Goal: Task Accomplishment & Management: Manage account settings

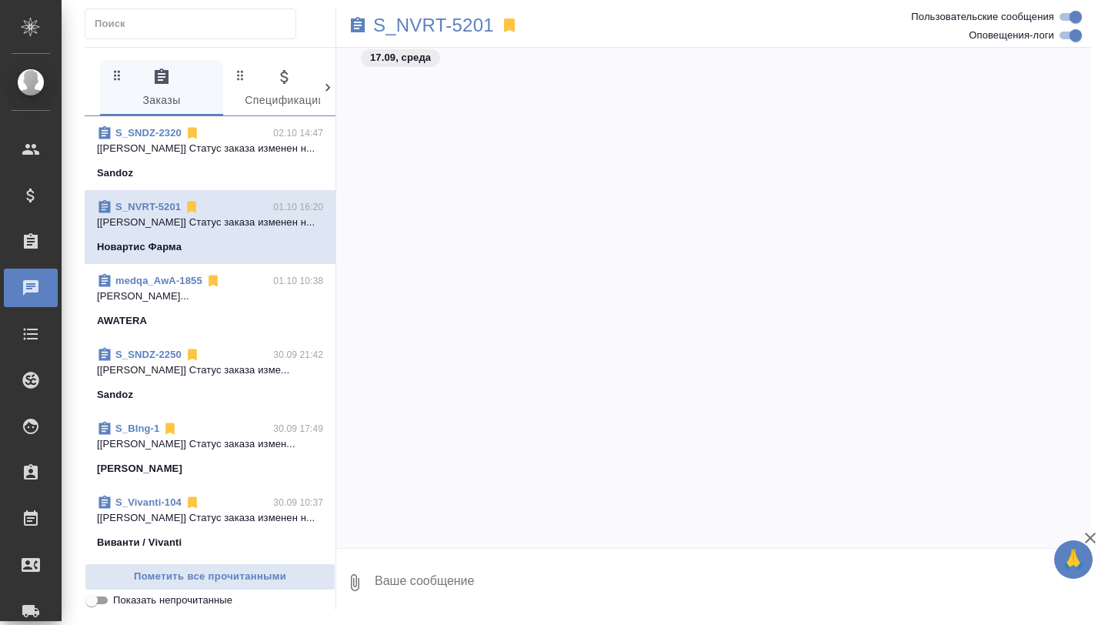
scroll to position [114615, 0]
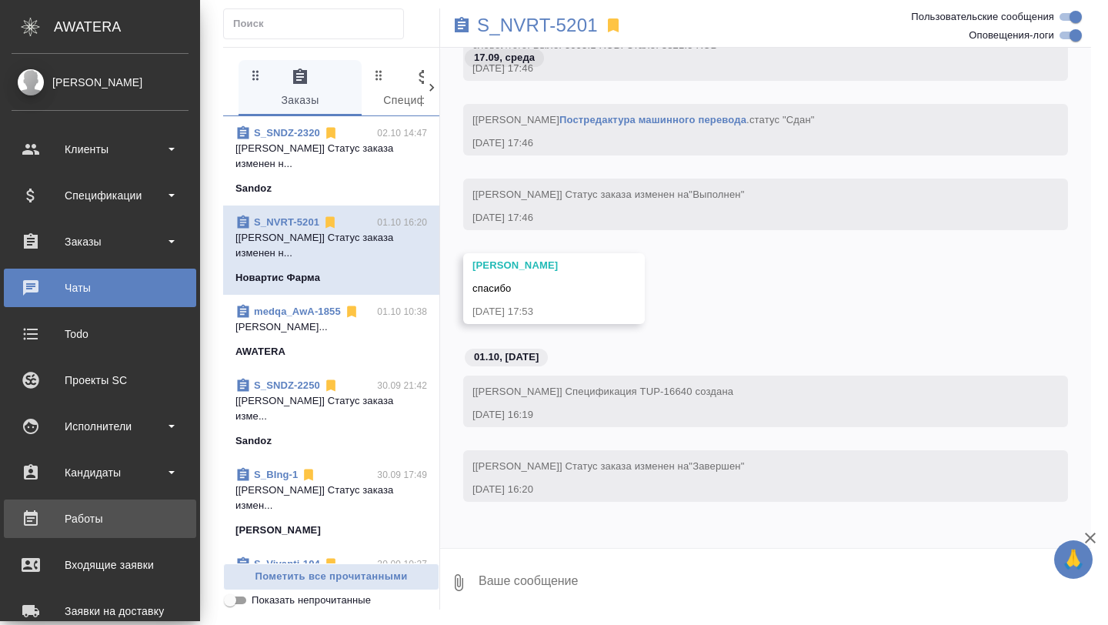
click at [74, 507] on div "Работы" at bounding box center [100, 518] width 177 height 23
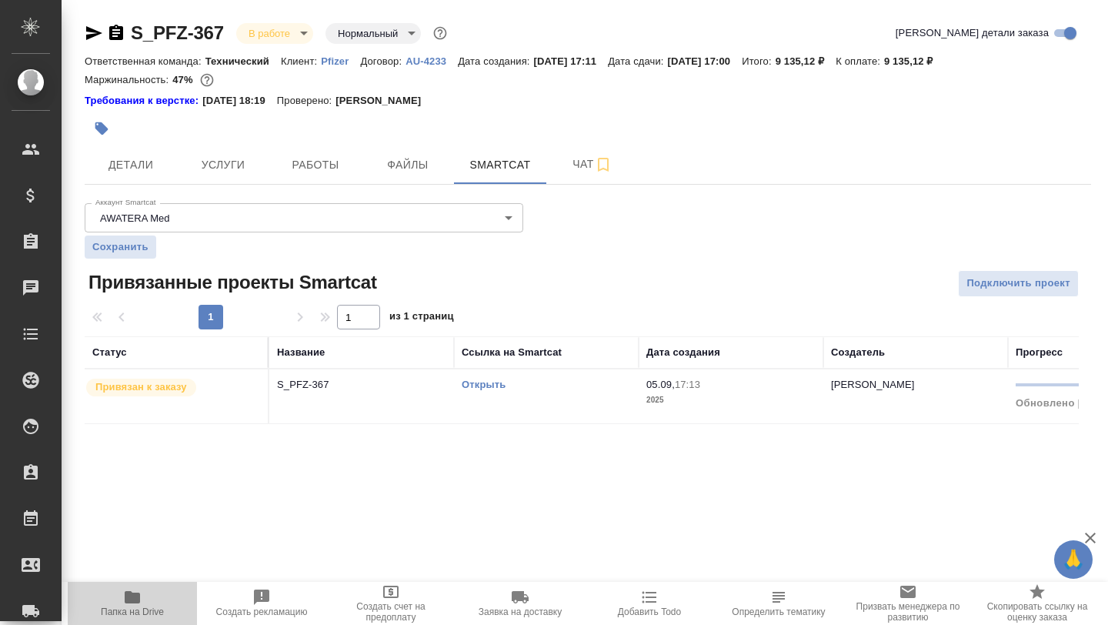
click at [123, 599] on icon "button" at bounding box center [132, 597] width 18 height 18
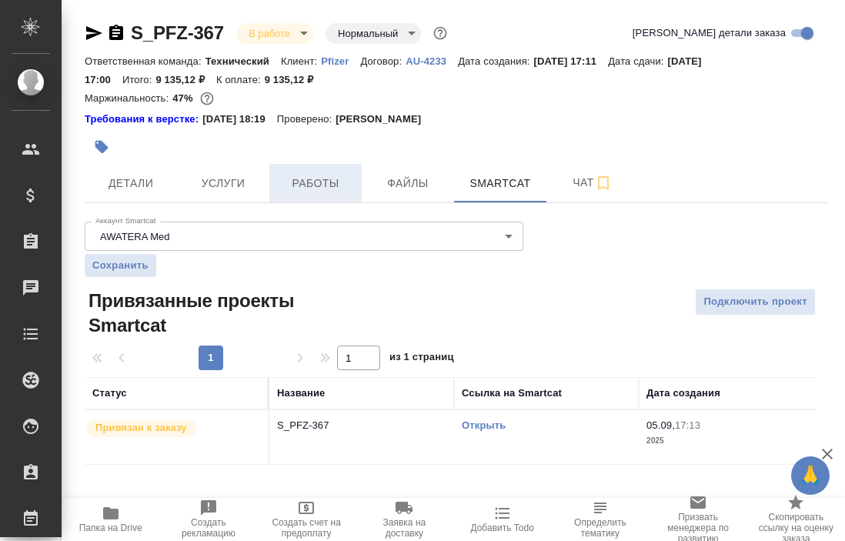
click at [313, 192] on span "Работы" at bounding box center [315, 183] width 74 height 19
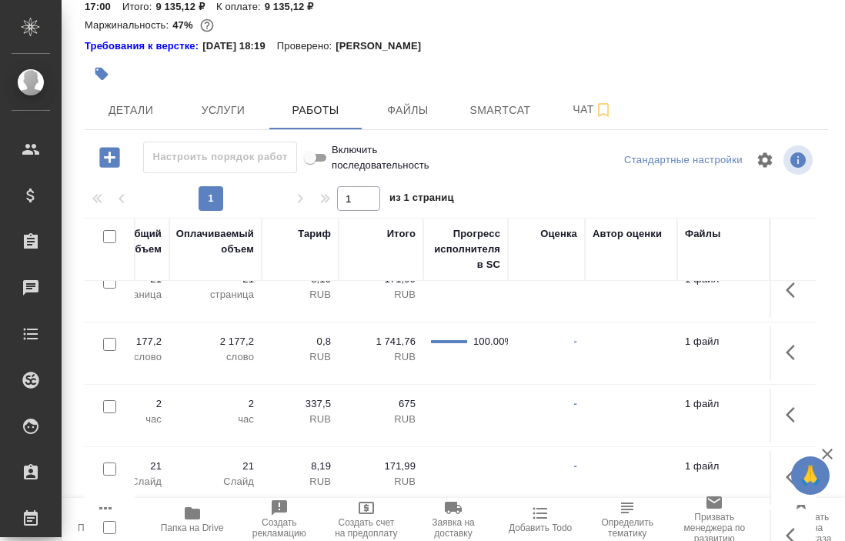
scroll to position [81, 0]
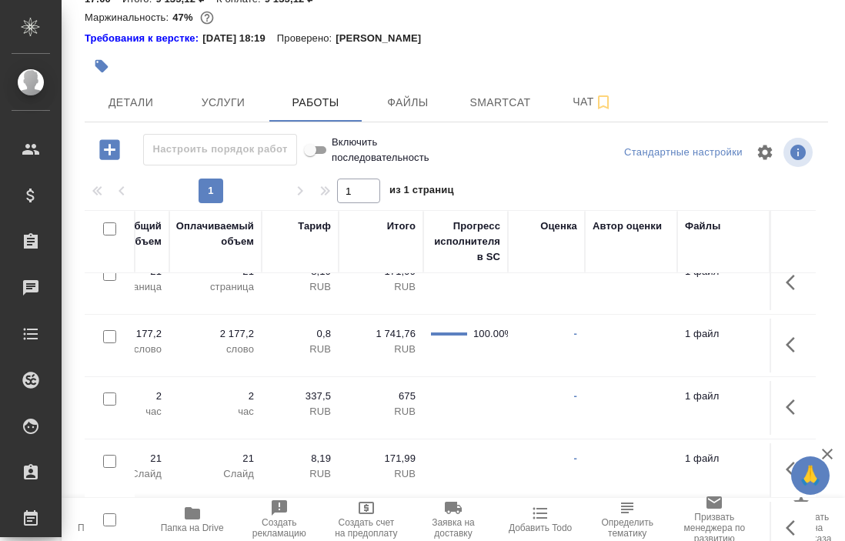
click at [776, 399] on td at bounding box center [792, 408] width 46 height 54
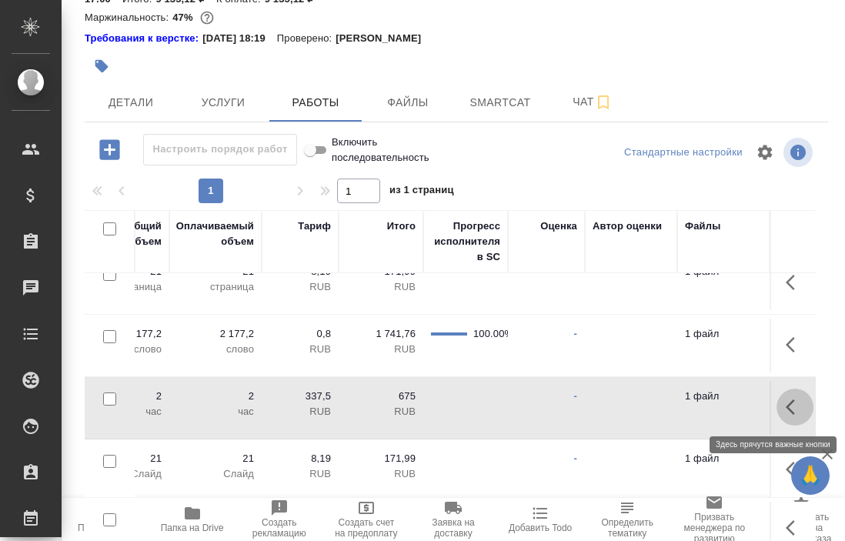
click at [782, 407] on button "button" at bounding box center [794, 407] width 37 height 37
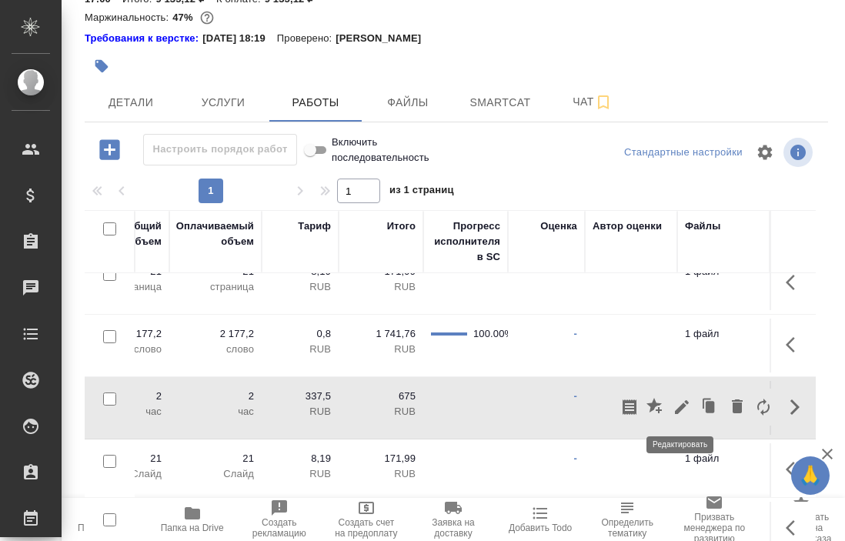
click at [675, 409] on icon "button" at bounding box center [681, 407] width 18 height 18
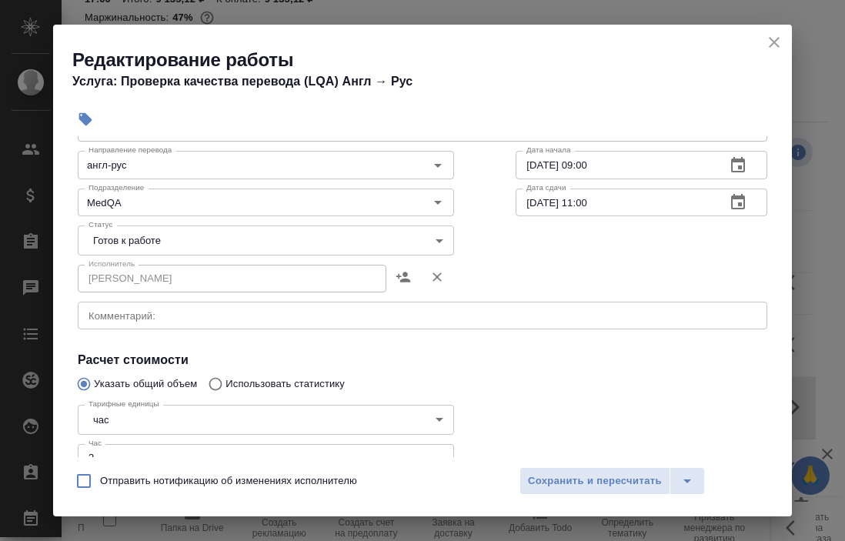
scroll to position [109, 0]
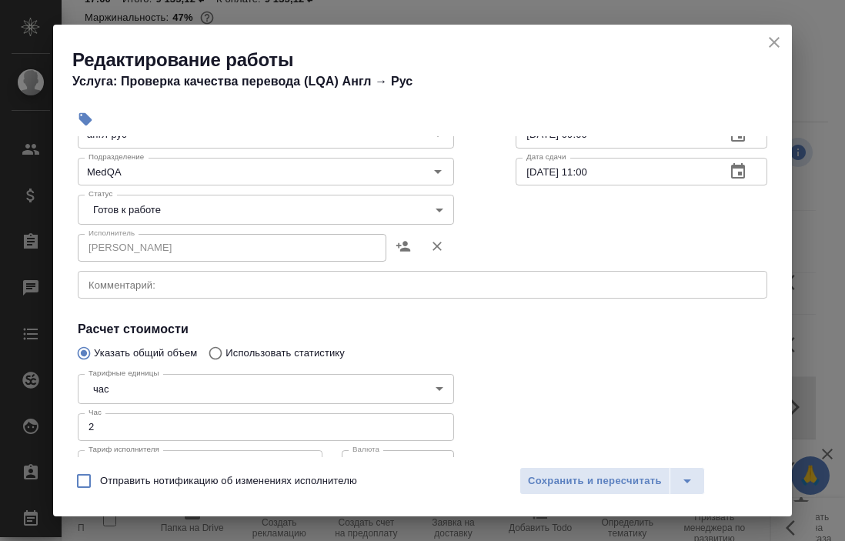
type input "1"
click at [437, 429] on input "1" at bounding box center [266, 427] width 376 height 28
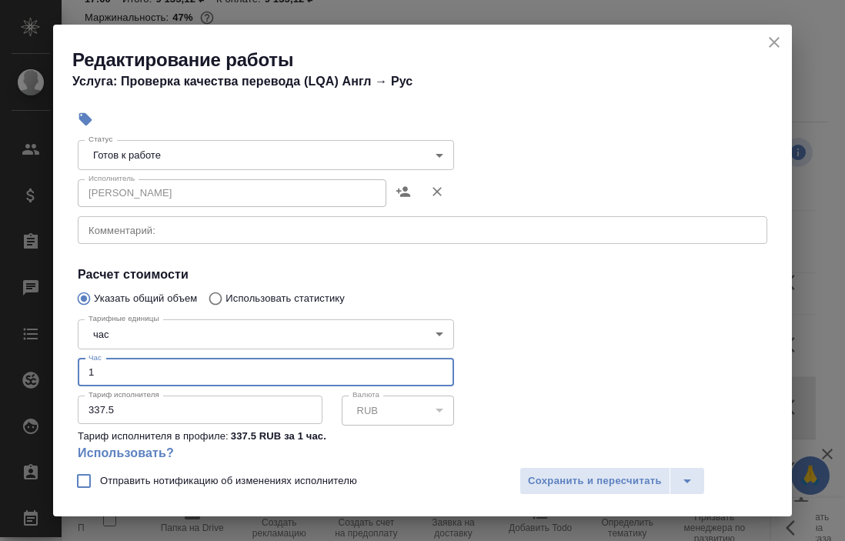
scroll to position [117, 0]
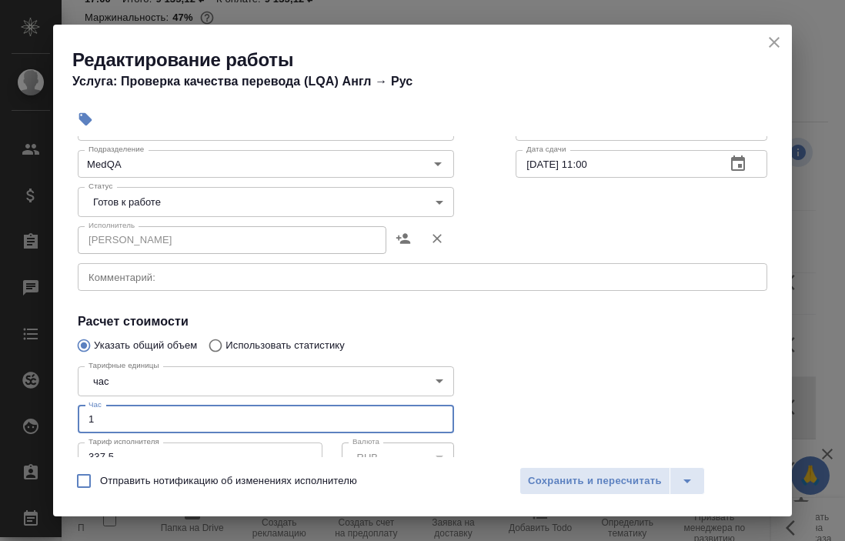
click at [214, 199] on body "🙏 .cls-1 fill:#fff; AWATERA [PERSON_NAME] Спецификации Заказы 0 Чаты Todo Проек…" at bounding box center [422, 270] width 845 height 541
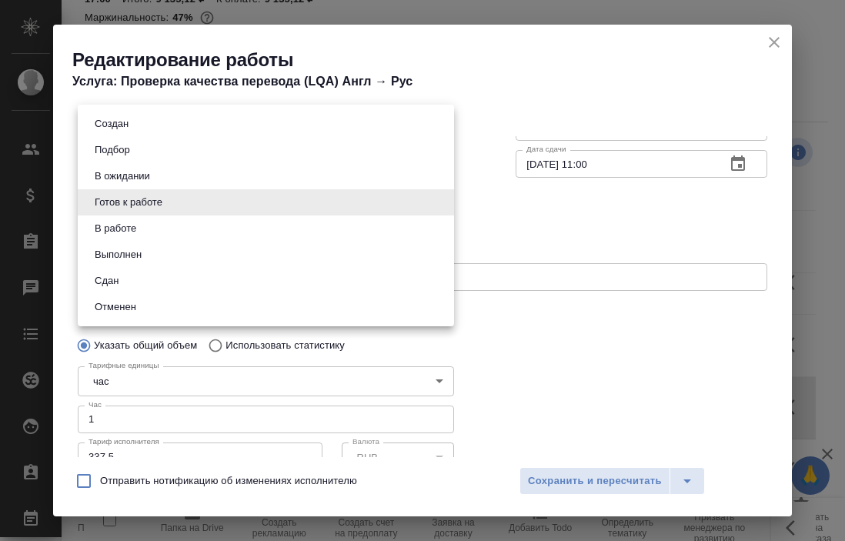
click at [182, 256] on li "Выполнен" at bounding box center [266, 255] width 376 height 26
type input "completed"
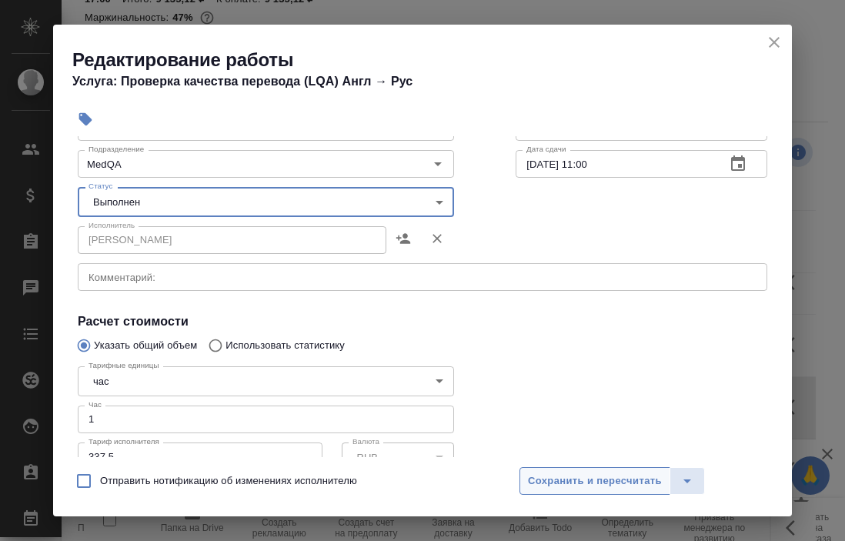
click at [558, 489] on span "Сохранить и пересчитать" at bounding box center [595, 481] width 134 height 18
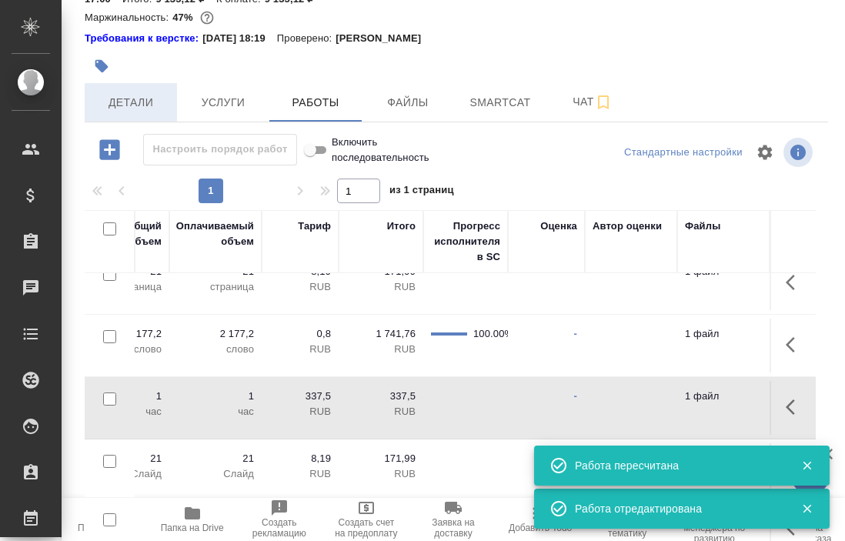
click at [128, 102] on span "Детали" at bounding box center [131, 102] width 74 height 19
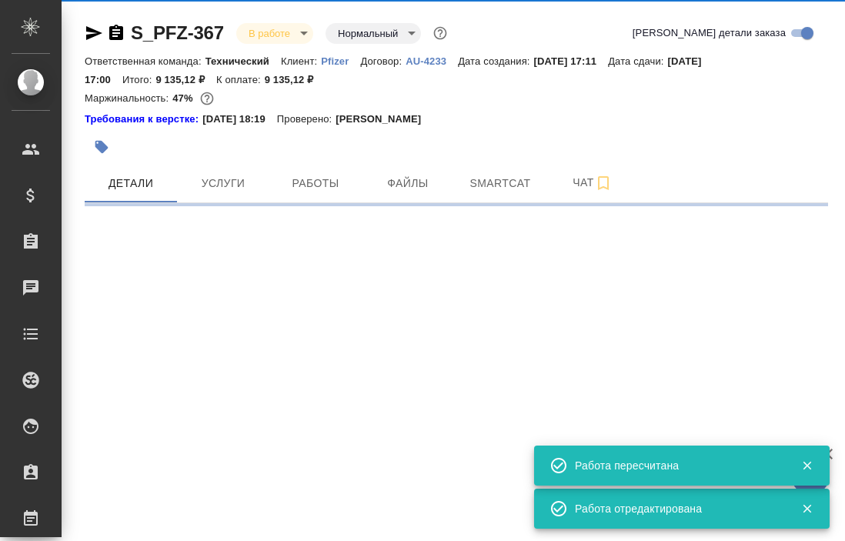
select select "RU"
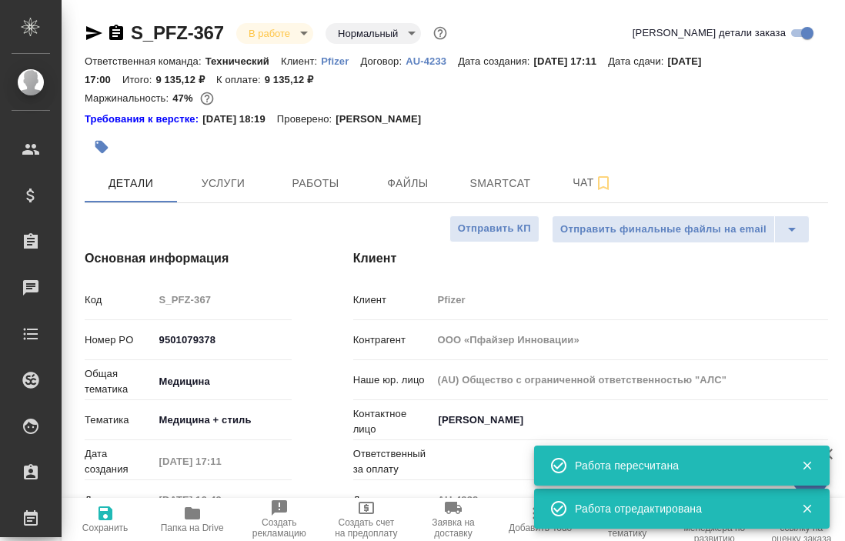
type textarea "x"
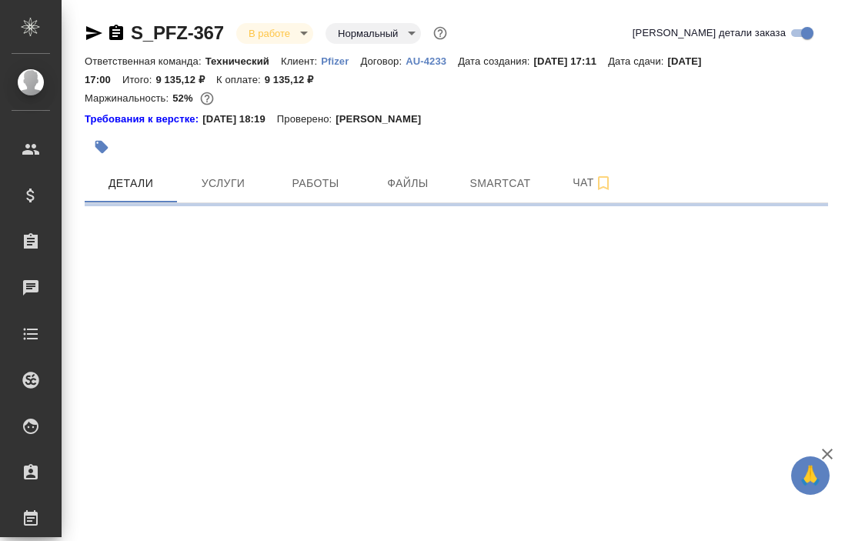
select select "RU"
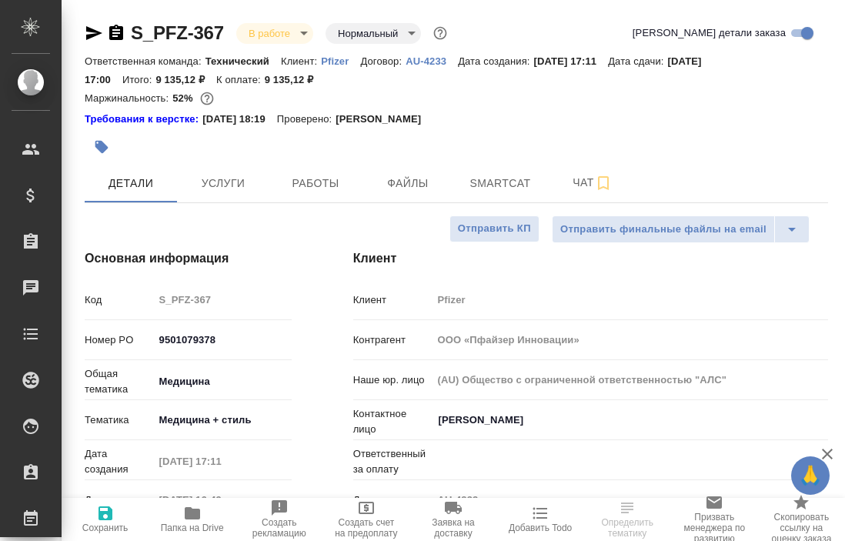
type textarea "x"
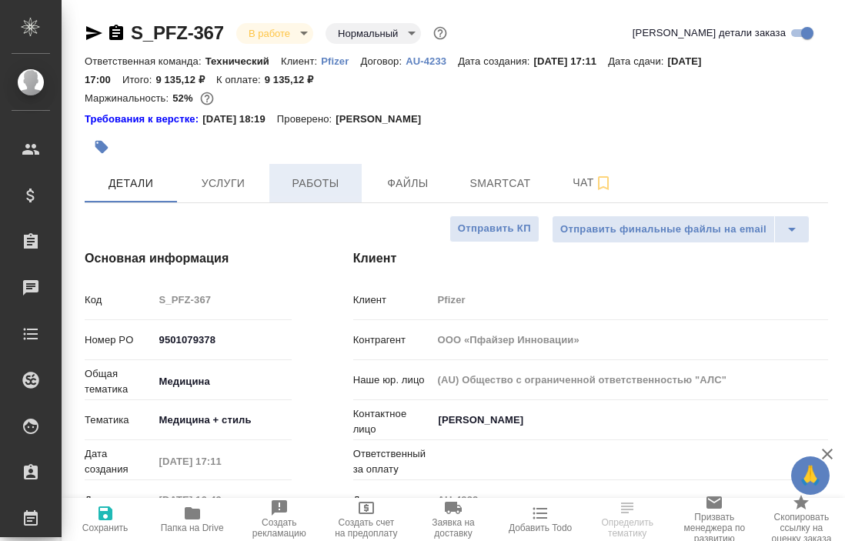
type textarea "x"
click at [319, 184] on span "Работы" at bounding box center [315, 183] width 74 height 19
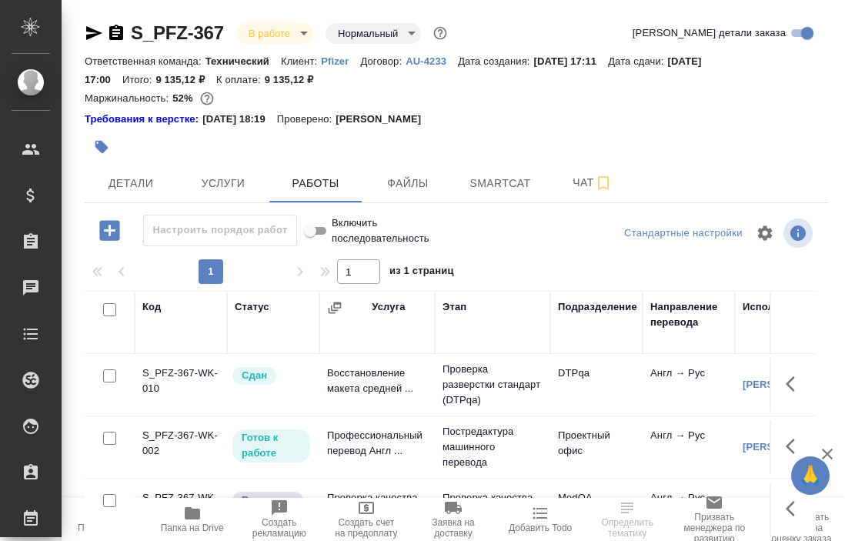
scroll to position [68, 0]
